Goal: Information Seeking & Learning: Learn about a topic

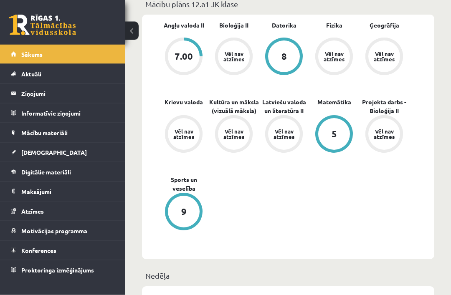
scroll to position [272, 0]
click at [64, 177] on link "Digitālie materiāli" at bounding box center [63, 171] width 104 height 19
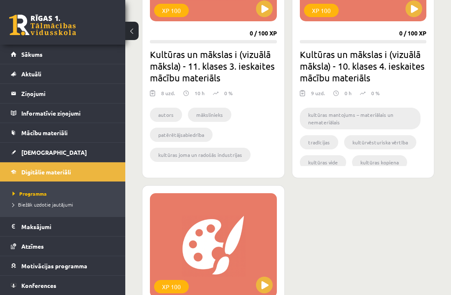
scroll to position [1568, 0]
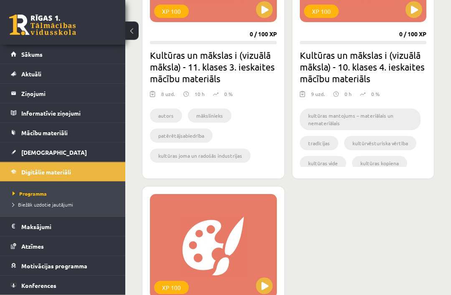
click at [343, 43] on progress at bounding box center [363, 42] width 127 height 3
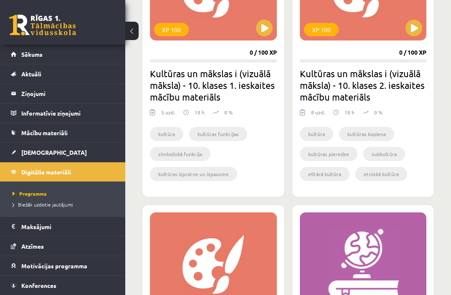
scroll to position [786, 0]
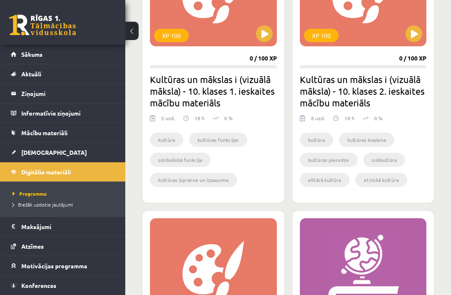
click at [272, 35] on button at bounding box center [264, 33] width 17 height 17
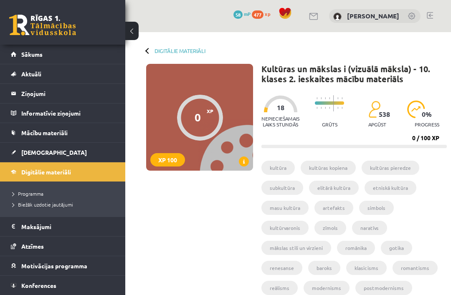
scroll to position [238, 0]
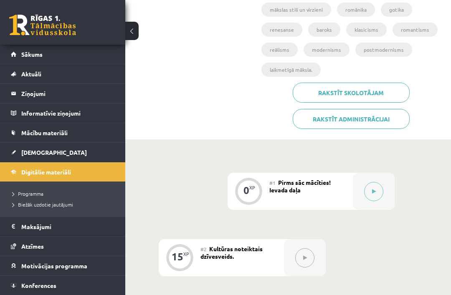
click at [373, 176] on div at bounding box center [373, 191] width 42 height 37
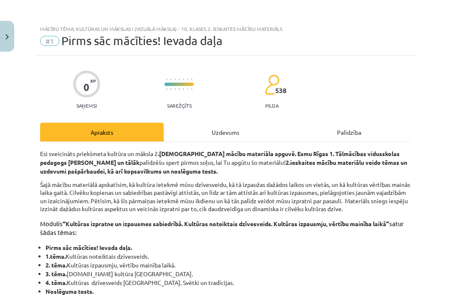
scroll to position [0, 0]
click at [223, 128] on div "Uzdevums" at bounding box center [225, 132] width 123 height 19
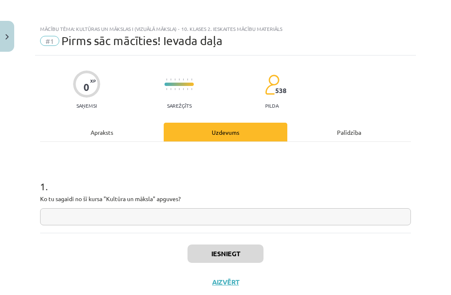
click at [238, 221] on input "text" at bounding box center [225, 216] width 370 height 17
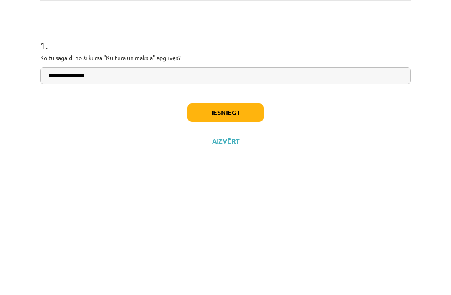
type input "**********"
click at [249, 244] on button "Iesniegt" at bounding box center [225, 253] width 76 height 18
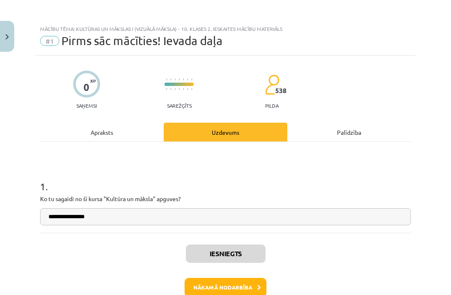
click at [252, 290] on button "Nākamā nodarbība" at bounding box center [225, 287] width 82 height 19
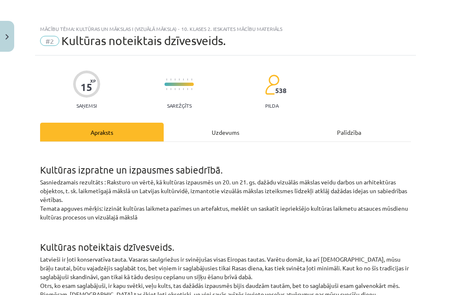
scroll to position [0, 0]
click at [234, 134] on div "Uzdevums" at bounding box center [225, 132] width 123 height 19
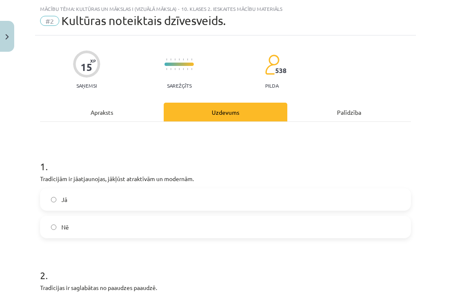
scroll to position [21, 0]
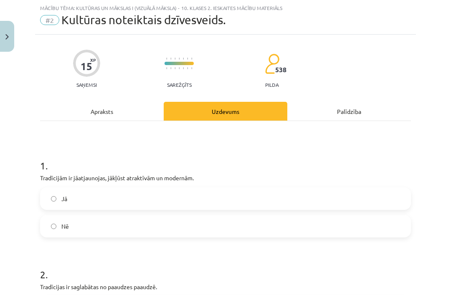
click at [115, 113] on div "Apraksts" at bounding box center [101, 111] width 123 height 19
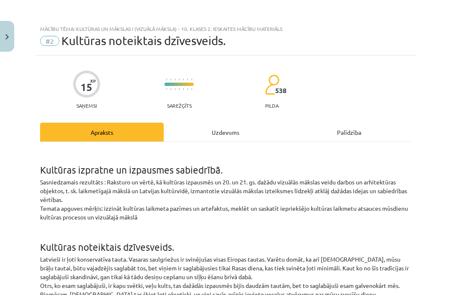
scroll to position [0, 0]
click at [242, 129] on div "Uzdevums" at bounding box center [225, 132] width 123 height 19
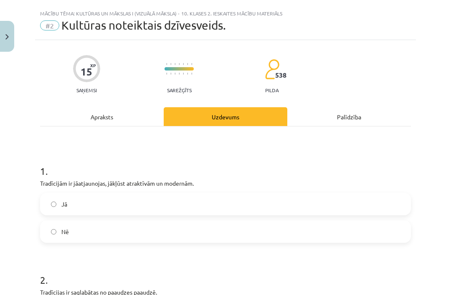
scroll to position [21, 0]
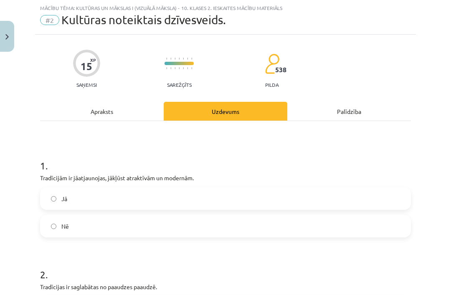
click at [203, 199] on label "Jā" at bounding box center [225, 198] width 369 height 21
click at [238, 214] on div "Jā Nē" at bounding box center [225, 212] width 370 height 50
click at [225, 232] on label "Nē" at bounding box center [225, 226] width 369 height 21
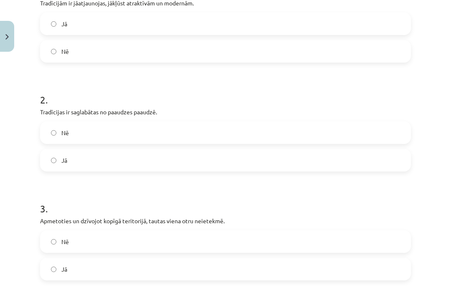
scroll to position [196, 0]
click at [184, 162] on label "Jā" at bounding box center [225, 159] width 369 height 21
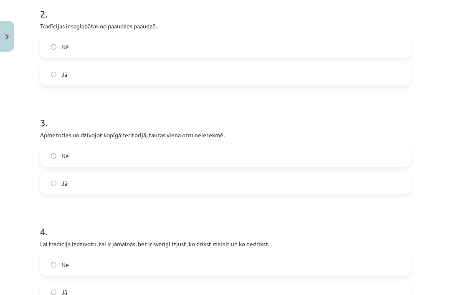
scroll to position [287, 0]
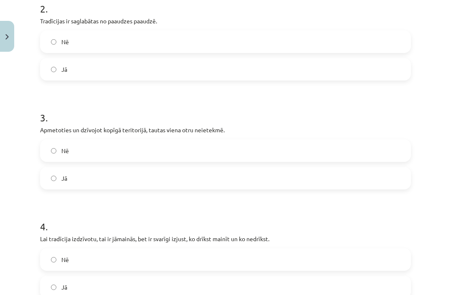
click at [237, 150] on label "Nē" at bounding box center [225, 150] width 369 height 21
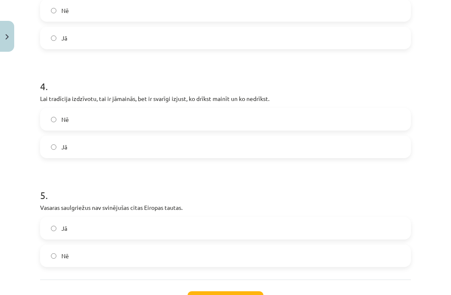
scroll to position [427, 0]
click at [236, 112] on label "Nē" at bounding box center [225, 119] width 369 height 21
click at [278, 204] on p "Vasaras saulgriežus nav svinējušas citas Eiropas tautas." at bounding box center [225, 207] width 370 height 9
click at [284, 184] on h1 "5 ." at bounding box center [225, 188] width 370 height 26
click at [157, 260] on label "Nē" at bounding box center [225, 255] width 369 height 21
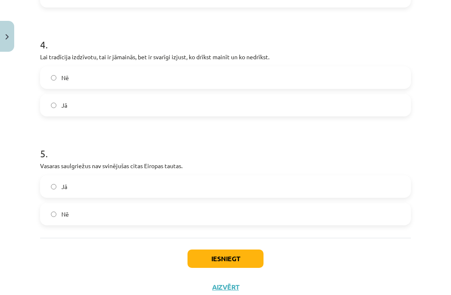
scroll to position [468, 0]
click at [234, 257] on button "Iesniegt" at bounding box center [225, 259] width 76 height 18
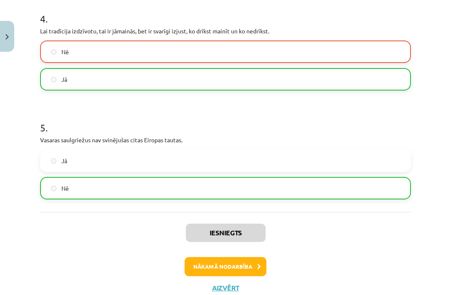
click at [229, 261] on button "Nākamā nodarbība" at bounding box center [225, 266] width 82 height 19
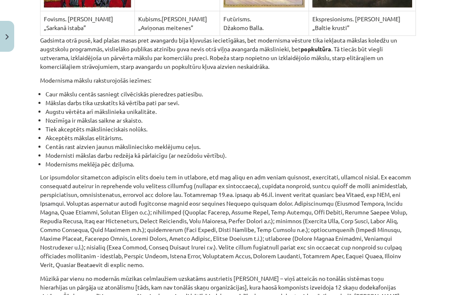
scroll to position [5654, 0]
click at [290, 116] on li "Nozīmīga ir mākslas saikne ar skaisto." at bounding box center [227, 120] width 365 height 9
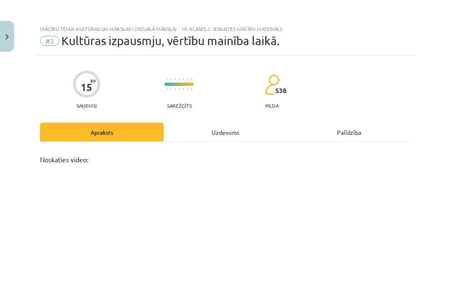
scroll to position [0, 0]
click at [242, 127] on div "Uzdevums" at bounding box center [225, 132] width 123 height 19
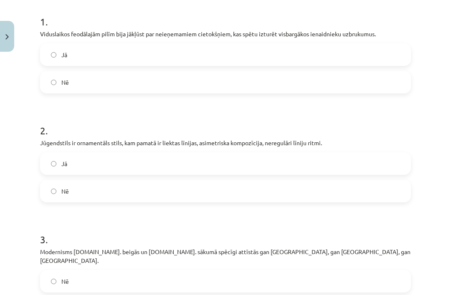
scroll to position [165, 0]
click at [203, 39] on div "1 . Viduslaikos feodālajām pilīm bija jākļūst par neieņemamiem cietokšņiem, kas…" at bounding box center [225, 47] width 370 height 92
click at [218, 46] on label "Jā" at bounding box center [225, 54] width 369 height 21
click at [161, 158] on label "Jā" at bounding box center [225, 163] width 369 height 21
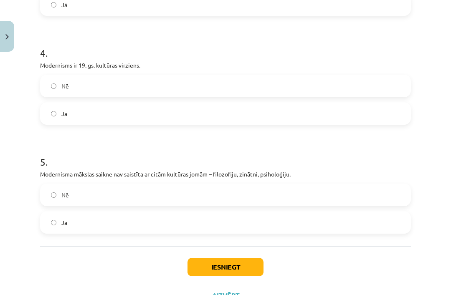
scroll to position [468, 0]
click at [198, 104] on label "Jā" at bounding box center [225, 114] width 369 height 21
click at [171, 185] on label "Nē" at bounding box center [225, 195] width 369 height 21
click at [237, 263] on button "Iesniegt" at bounding box center [225, 268] width 76 height 18
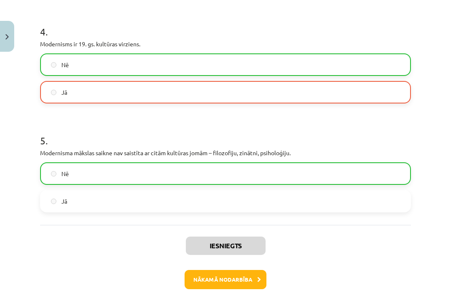
scroll to position [490, 0]
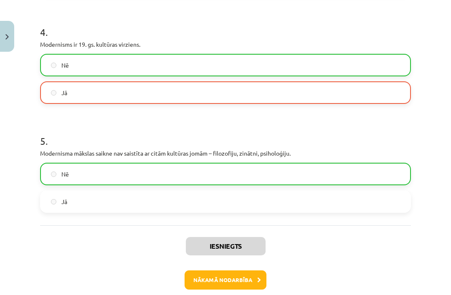
click at [247, 271] on button "Nākamā nodarbība" at bounding box center [225, 279] width 82 height 19
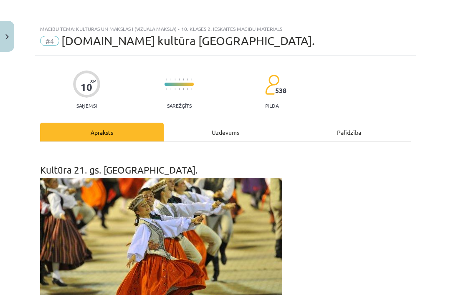
scroll to position [0, 0]
click at [216, 125] on div "Uzdevums" at bounding box center [225, 132] width 123 height 19
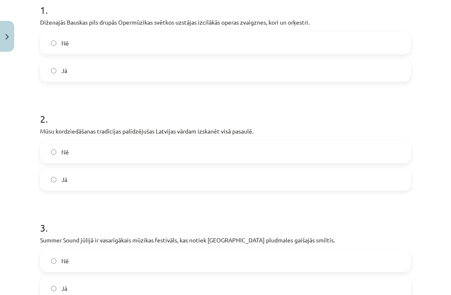
scroll to position [176, 0]
click at [205, 69] on label "Jā" at bounding box center [225, 70] width 369 height 21
click at [174, 181] on label "Jā" at bounding box center [225, 179] width 369 height 21
click at [123, 288] on label "Jā" at bounding box center [225, 288] width 369 height 21
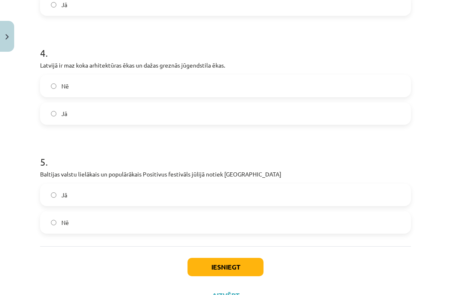
scroll to position [460, 0]
click at [195, 108] on label "Jā" at bounding box center [225, 113] width 369 height 21
click at [158, 193] on label "Jā" at bounding box center [225, 194] width 369 height 21
click at [238, 263] on button "Iesniegt" at bounding box center [225, 267] width 76 height 18
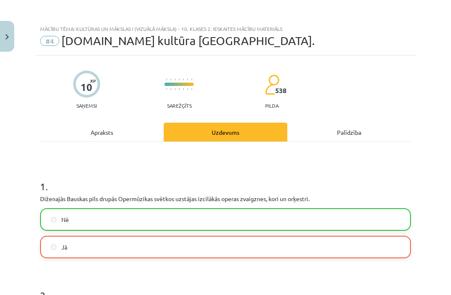
scroll to position [0, 0]
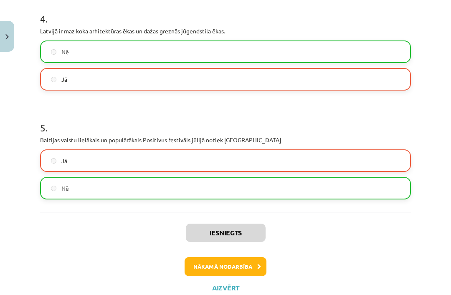
click at [246, 263] on button "Nākamā nodarbība" at bounding box center [225, 266] width 82 height 19
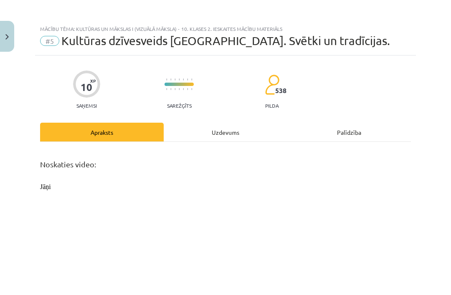
click at [232, 128] on div "Uzdevums" at bounding box center [225, 132] width 123 height 19
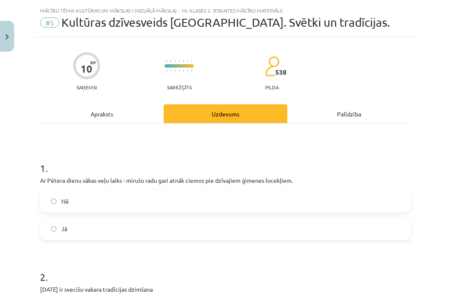
scroll to position [21, 0]
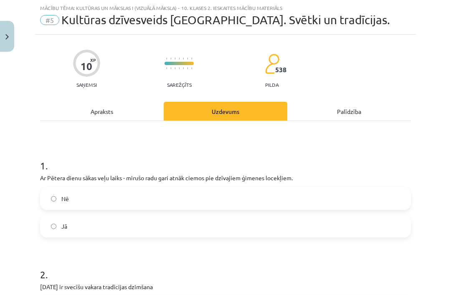
click at [125, 119] on div "Apraksts" at bounding box center [101, 111] width 123 height 19
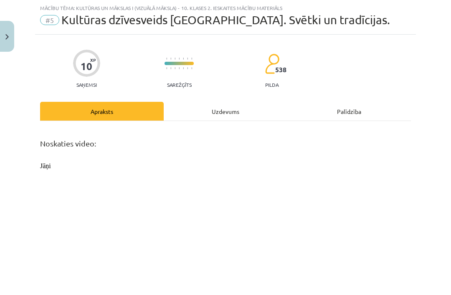
click at [141, 108] on div "Apraksts" at bounding box center [101, 111] width 123 height 19
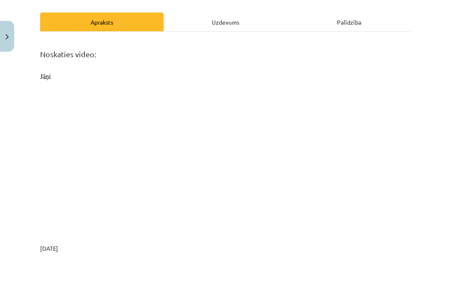
click at [220, 22] on div "Uzdevums" at bounding box center [225, 22] width 123 height 19
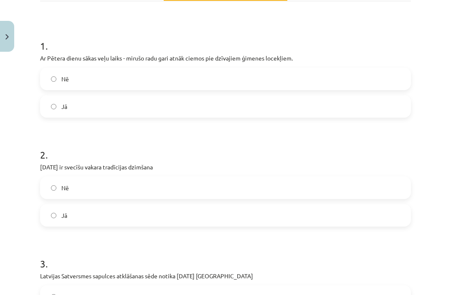
scroll to position [143, 0]
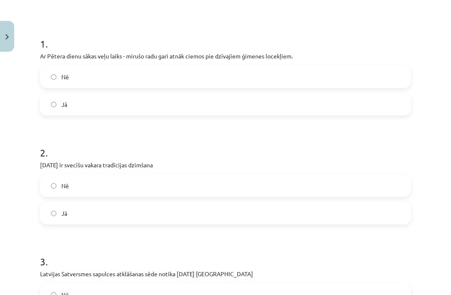
click at [205, 208] on label "Jā" at bounding box center [225, 213] width 369 height 21
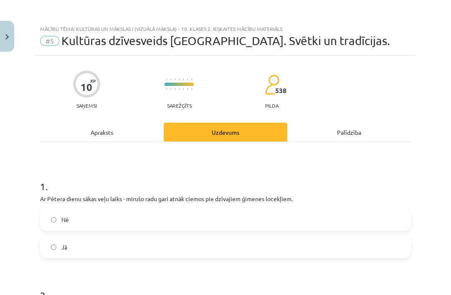
scroll to position [0, 0]
click at [111, 123] on div "Apraksts" at bounding box center [101, 132] width 123 height 19
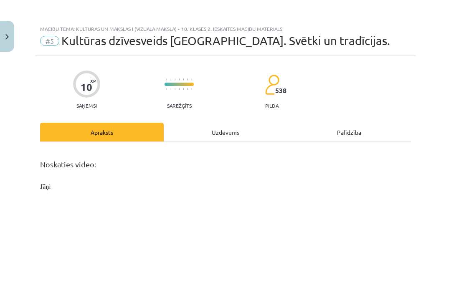
click at [226, 133] on div "Uzdevums" at bounding box center [225, 132] width 123 height 19
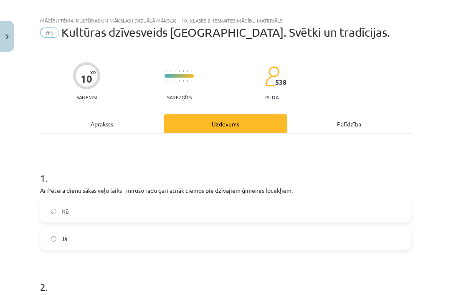
scroll to position [15, 0]
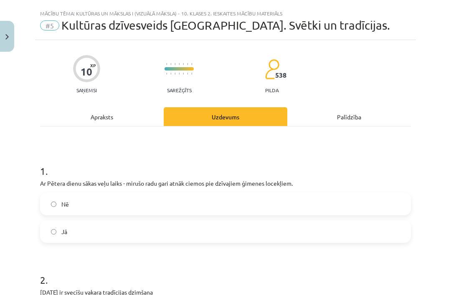
click at [191, 206] on label "Nē" at bounding box center [225, 204] width 369 height 21
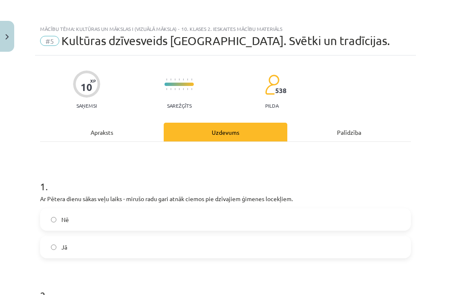
scroll to position [0, 0]
click at [127, 126] on div "Apraksts" at bounding box center [101, 132] width 123 height 19
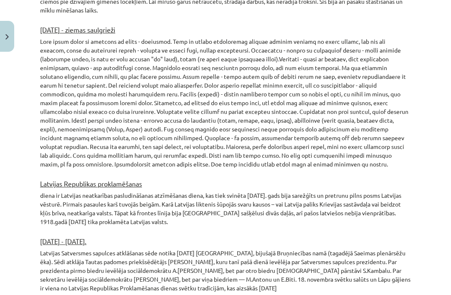
scroll to position [1270, 0]
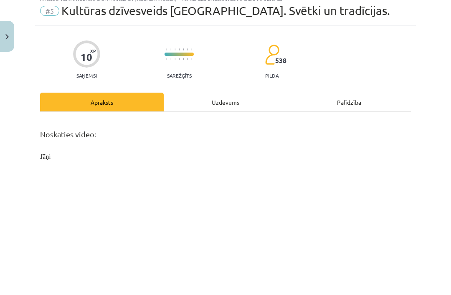
click at [209, 106] on div "Uzdevums" at bounding box center [225, 102] width 123 height 19
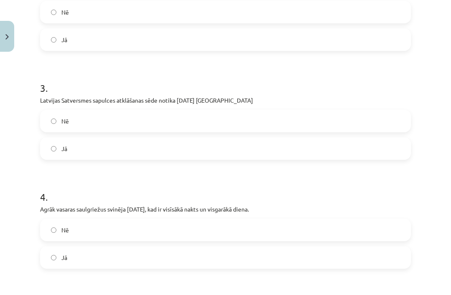
scroll to position [314, 0]
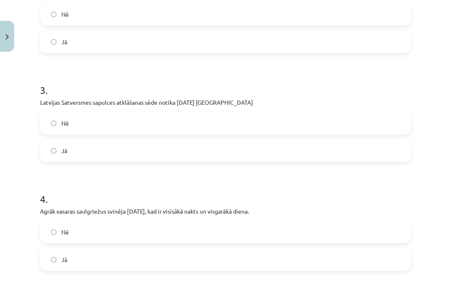
click at [231, 118] on label "Nē" at bounding box center [225, 123] width 369 height 21
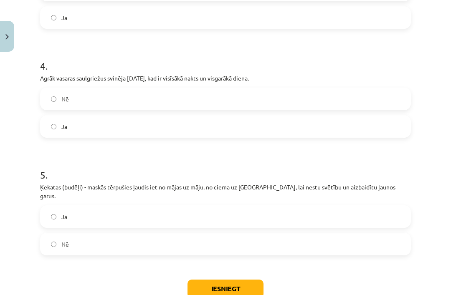
scroll to position [456, 0]
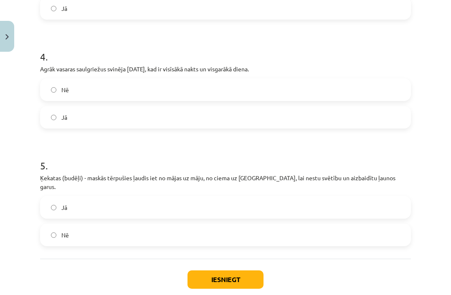
click at [248, 98] on label "Nē" at bounding box center [225, 89] width 369 height 21
click at [202, 199] on label "Jā" at bounding box center [225, 207] width 369 height 21
click at [232, 270] on button "Iesniegt" at bounding box center [225, 279] width 76 height 18
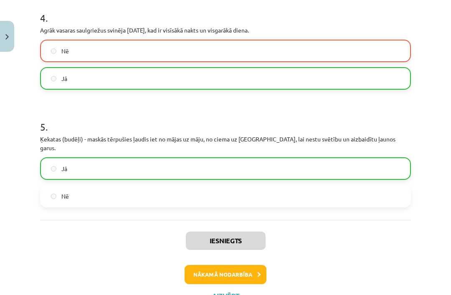
scroll to position [494, 0]
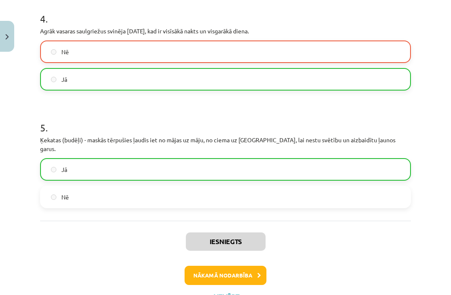
click at [244, 266] on button "Nākamā nodarbība" at bounding box center [225, 275] width 82 height 19
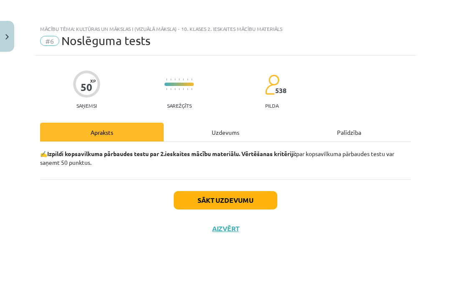
scroll to position [0, 0]
click at [249, 202] on button "Sākt uzdevumu" at bounding box center [225, 200] width 103 height 18
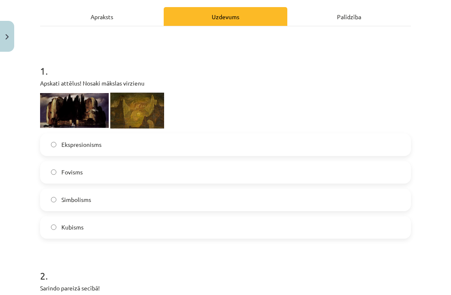
scroll to position [117, 0]
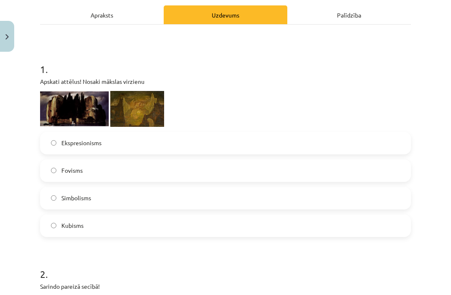
click at [172, 179] on label "Fovisms" at bounding box center [225, 170] width 369 height 21
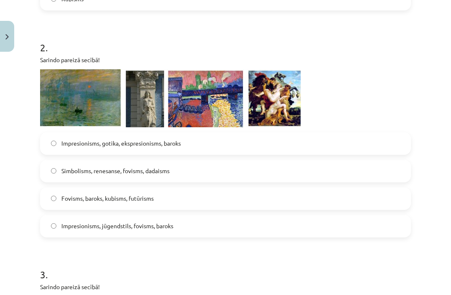
scroll to position [344, 0]
click at [154, 225] on span "Impresionisms, jūgendstils, fovisms, baroks" at bounding box center [117, 225] width 112 height 9
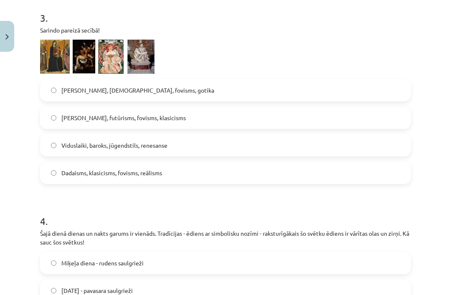
scroll to position [576, 0]
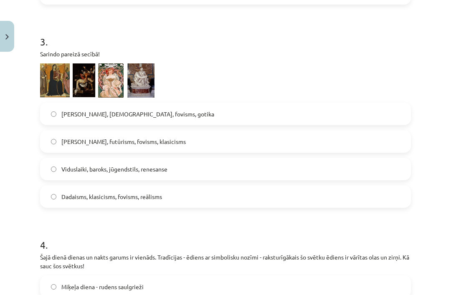
click at [199, 137] on label "Gotika, futūrisms, fovisms, klasicisms" at bounding box center [225, 141] width 369 height 21
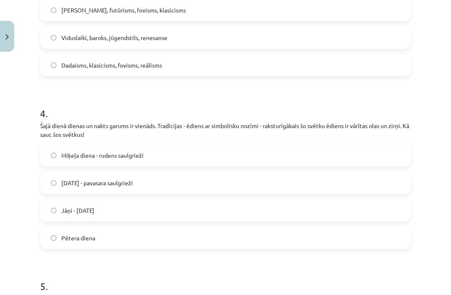
scroll to position [708, 0]
click at [190, 180] on label "Lieldienas - pavasara saulgrieži" at bounding box center [225, 182] width 369 height 21
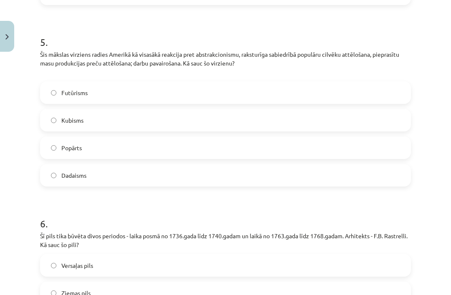
scroll to position [952, 0]
click at [188, 152] on label "Popārts" at bounding box center [225, 147] width 369 height 21
click at [164, 291] on label "Ziemas pils" at bounding box center [225, 292] width 369 height 21
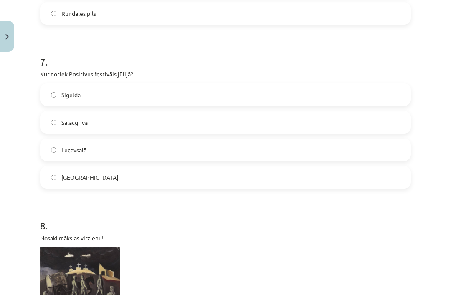
scroll to position [1286, 0]
click at [188, 146] on label "Lucavsalā" at bounding box center [225, 149] width 369 height 21
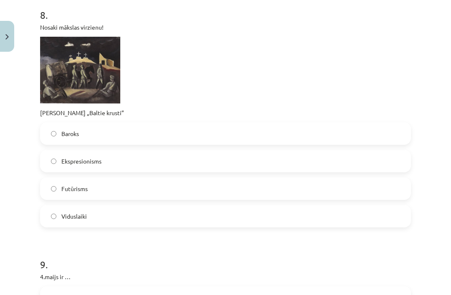
scroll to position [1498, 0]
click at [194, 156] on label "Ekspresionisms" at bounding box center [225, 160] width 369 height 21
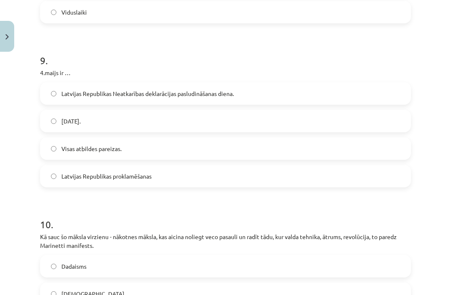
scroll to position [1701, 0]
click at [226, 146] on label "Visas atbildes pareizas." at bounding box center [225, 148] width 369 height 21
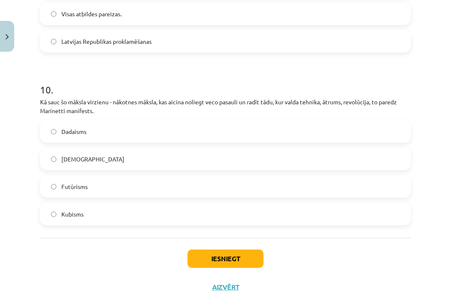
scroll to position [1835, 0]
click at [120, 186] on label "Futūrisms" at bounding box center [225, 186] width 369 height 21
click at [247, 255] on button "Iesniegt" at bounding box center [225, 259] width 76 height 18
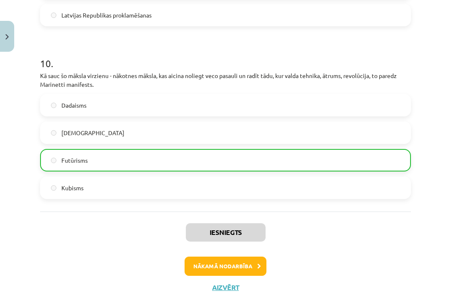
scroll to position [1862, 0]
click at [234, 264] on button "Nākamā nodarbība" at bounding box center [225, 266] width 82 height 19
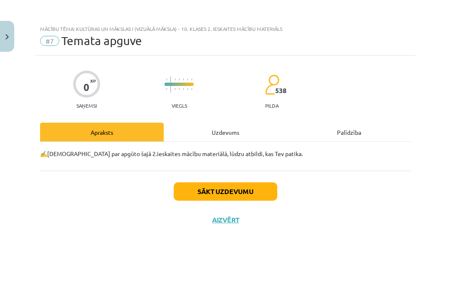
click at [246, 134] on div "Uzdevums" at bounding box center [225, 132] width 123 height 19
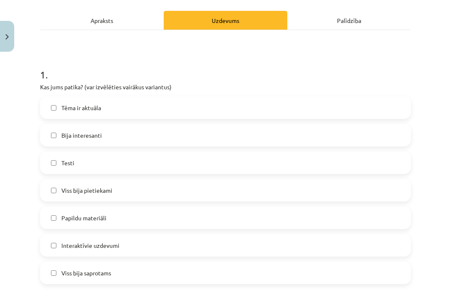
scroll to position [112, 0]
click at [160, 272] on label "Viss bija saprotams" at bounding box center [225, 272] width 369 height 21
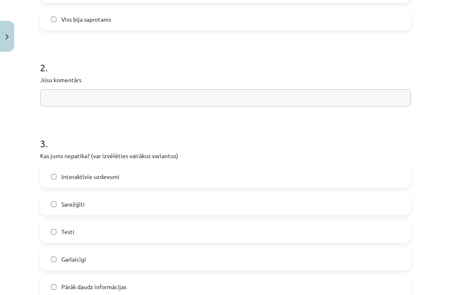
scroll to position [367, 0]
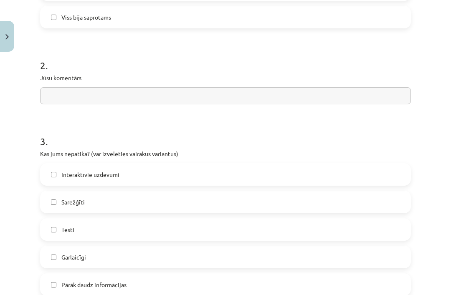
click at [176, 283] on label "Pārāk daudz informācijas" at bounding box center [225, 284] width 369 height 21
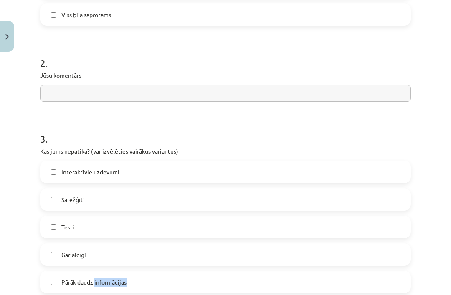
click at [200, 202] on label "Sarežģīti" at bounding box center [225, 199] width 369 height 21
click at [124, 287] on label "Pārāk daudz informācijas" at bounding box center [225, 282] width 369 height 21
click at [126, 280] on span "Pārāk daudz informācijas" at bounding box center [93, 282] width 65 height 9
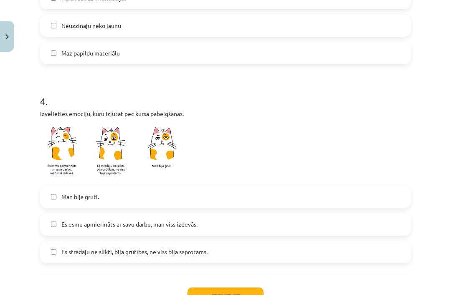
scroll to position [655, 0]
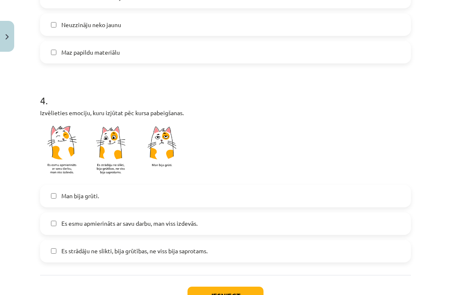
click at [178, 201] on label "Man bija grūti." at bounding box center [225, 196] width 369 height 21
click at [238, 293] on button "Iesniegt" at bounding box center [225, 296] width 76 height 18
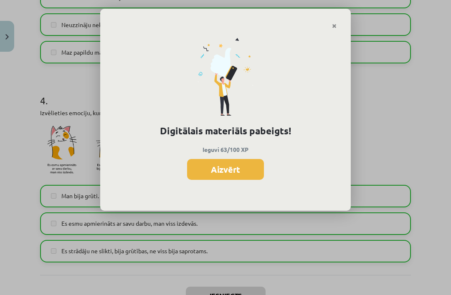
click at [243, 171] on button "Aizvērt" at bounding box center [225, 169] width 77 height 21
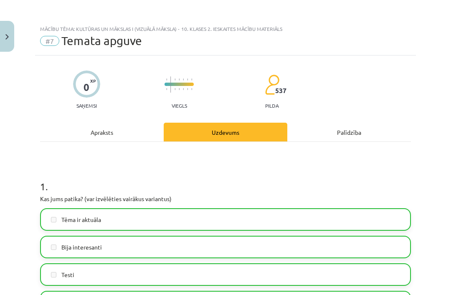
scroll to position [0, 0]
click at [10, 31] on button "Close" at bounding box center [7, 36] width 14 height 31
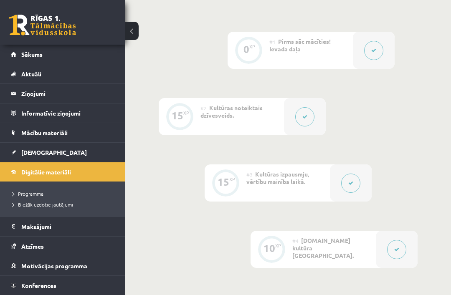
click at [54, 169] on span "Digitālie materiāli" at bounding box center [46, 172] width 50 height 8
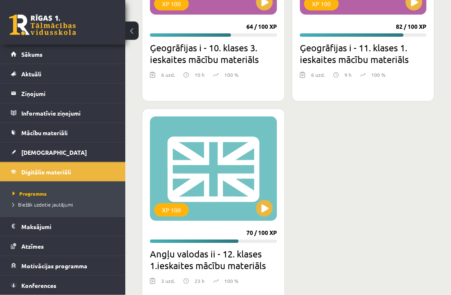
scroll to position [2417, 0]
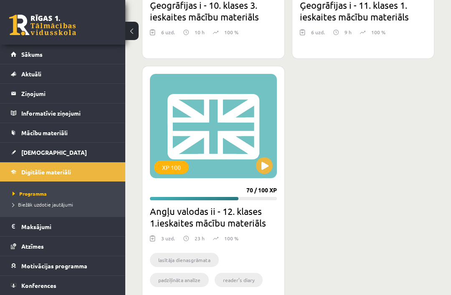
click at [60, 52] on link "Sākums" at bounding box center [63, 54] width 104 height 19
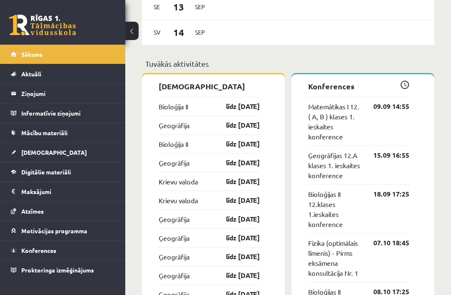
scroll to position [712, 0]
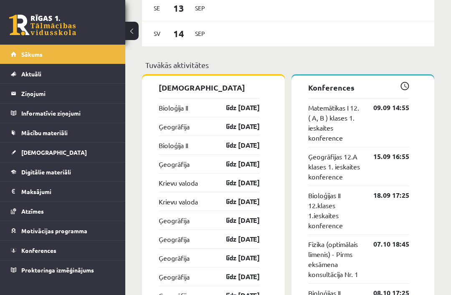
click at [48, 153] on link "[DEMOGRAPHIC_DATA]" at bounding box center [63, 152] width 104 height 19
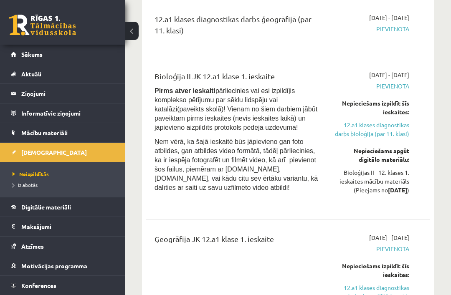
scroll to position [158, 0]
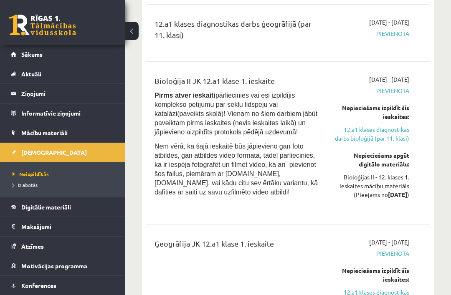
click at [380, 138] on link "12.a1 klases diagnostikas darbs bioloģijā (par 11. klasi)" at bounding box center [370, 134] width 76 height 18
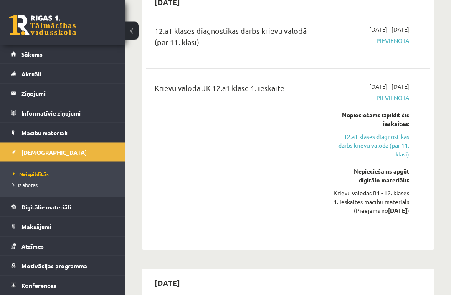
scroll to position [595, 0]
click at [72, 128] on link "Mācību materiāli" at bounding box center [63, 132] width 104 height 19
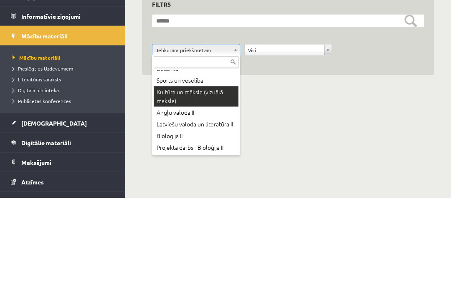
scroll to position [65, 0]
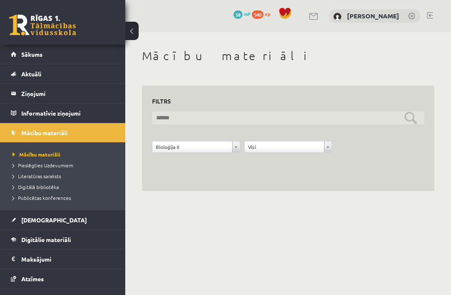
click at [323, 117] on input "text" at bounding box center [288, 117] width 272 height 13
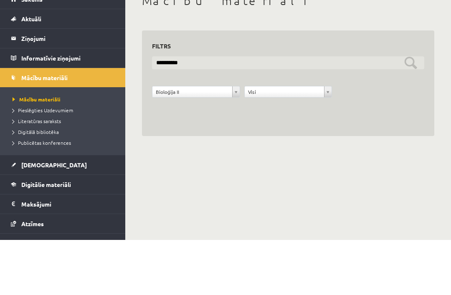
click at [409, 111] on input "**********" at bounding box center [288, 117] width 272 height 13
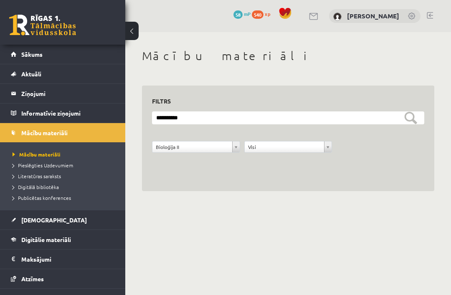
type input "**********"
click at [404, 52] on h1 "Mācību materiāli" at bounding box center [288, 56] width 292 height 14
click at [380, 17] on link "[PERSON_NAME]" at bounding box center [373, 16] width 52 height 8
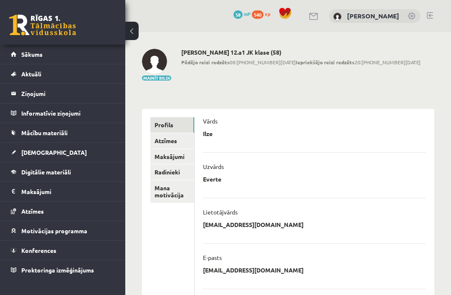
scroll to position [20, 0]
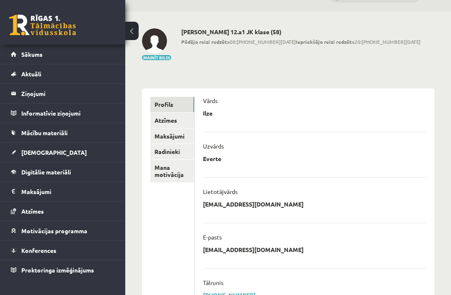
click at [176, 119] on link "Atzīmes" at bounding box center [172, 120] width 44 height 15
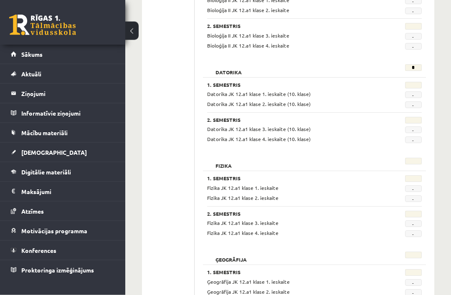
scroll to position [298, 0]
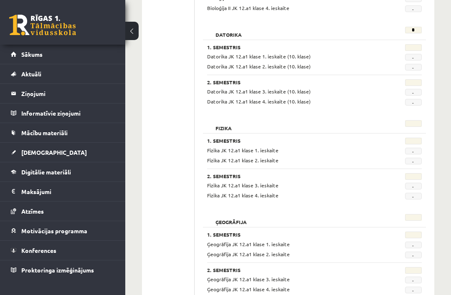
click at [52, 57] on link "Sākums" at bounding box center [63, 54] width 104 height 19
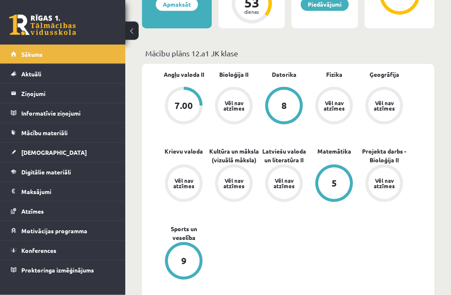
scroll to position [222, 0]
click at [410, 269] on div "Angļu valoda II 7.00 Bioloģija II Vēl nav atzīmes [GEOGRAPHIC_DATA] 8 Fizika Vē…" at bounding box center [288, 186] width 292 height 244
click at [409, 270] on div "Angļu valoda II 7.00 Bioloģija II Vēl nav atzīmes [GEOGRAPHIC_DATA] 8 Fizika Vē…" at bounding box center [288, 186] width 292 height 244
